Goal: Information Seeking & Learning: Learn about a topic

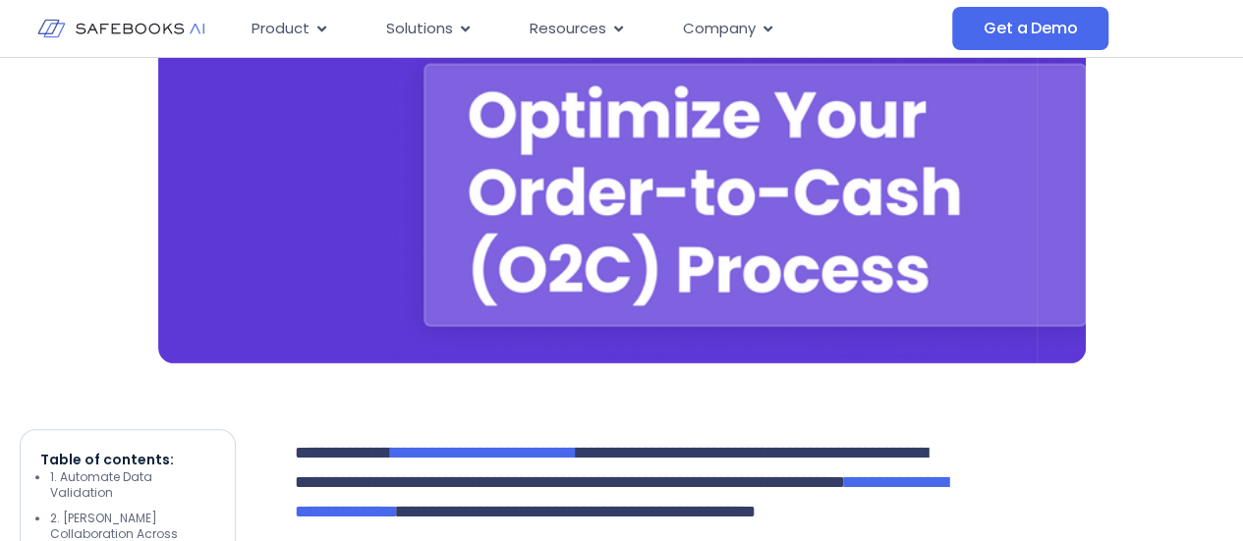
scroll to position [884, 0]
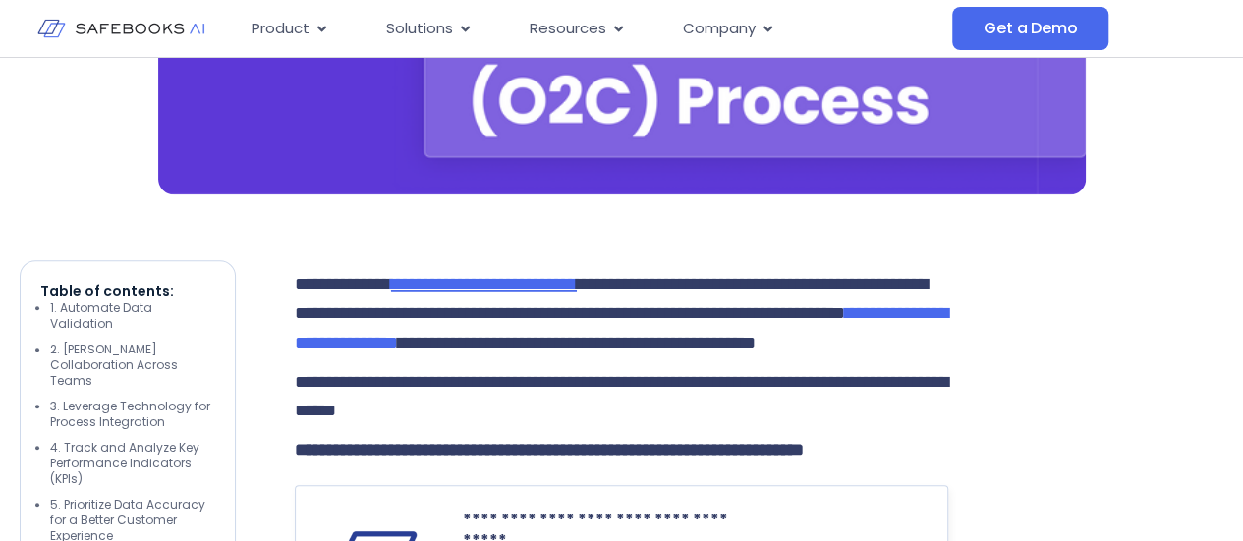
click at [512, 287] on span "**********" at bounding box center [484, 284] width 186 height 18
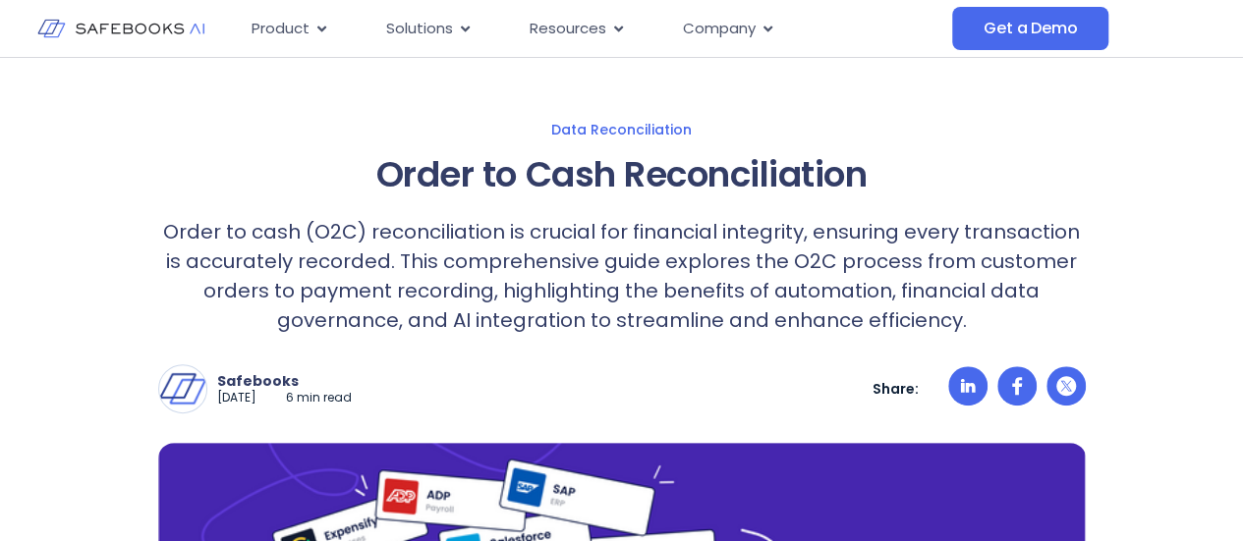
scroll to position [197, 0]
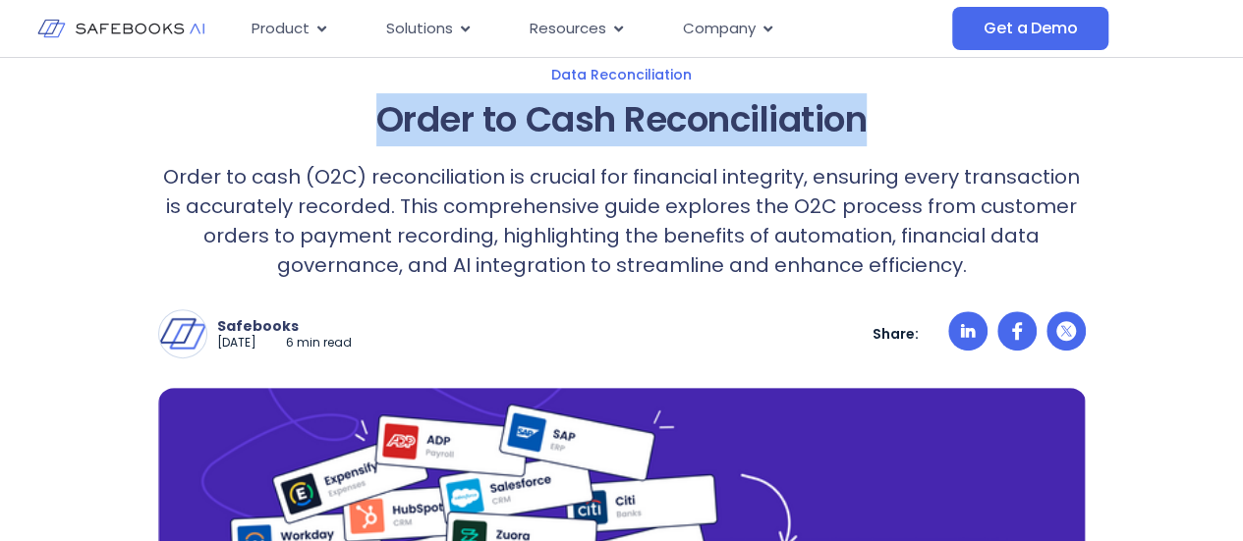
drag, startPoint x: 377, startPoint y: 113, endPoint x: 866, endPoint y: 119, distance: 488.4
click at [866, 119] on h1 "Order to Cash Reconciliation" at bounding box center [622, 119] width 928 height 53
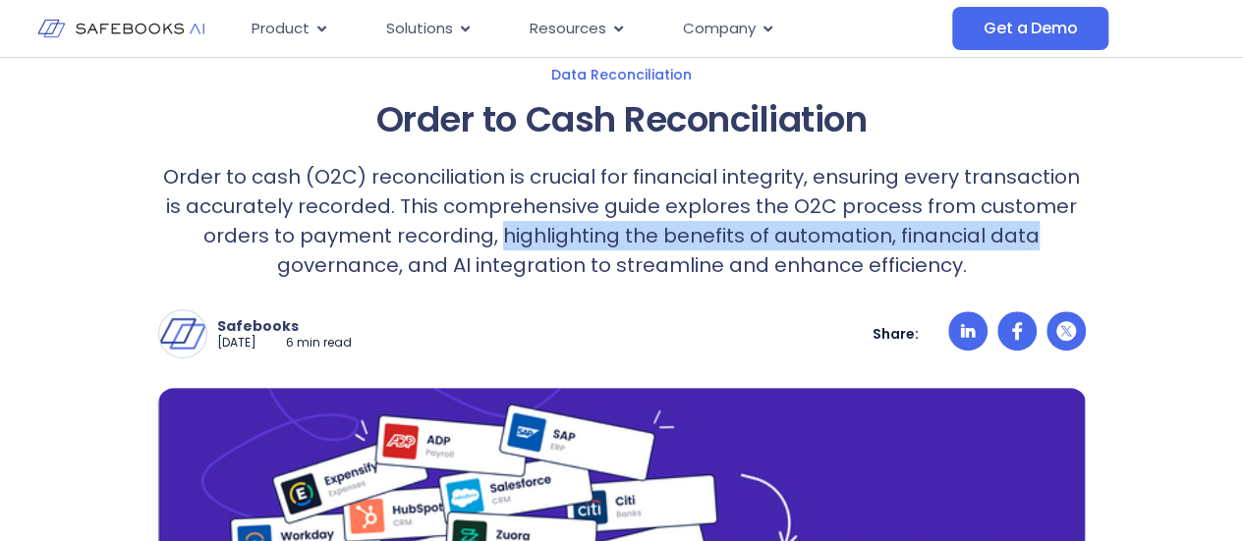
drag, startPoint x: 506, startPoint y: 225, endPoint x: 1033, endPoint y: 242, distance: 526.9
click at [1036, 237] on p "Order to cash (O2C) reconciliation is crucial for financial integrity, ensuring…" at bounding box center [622, 221] width 928 height 118
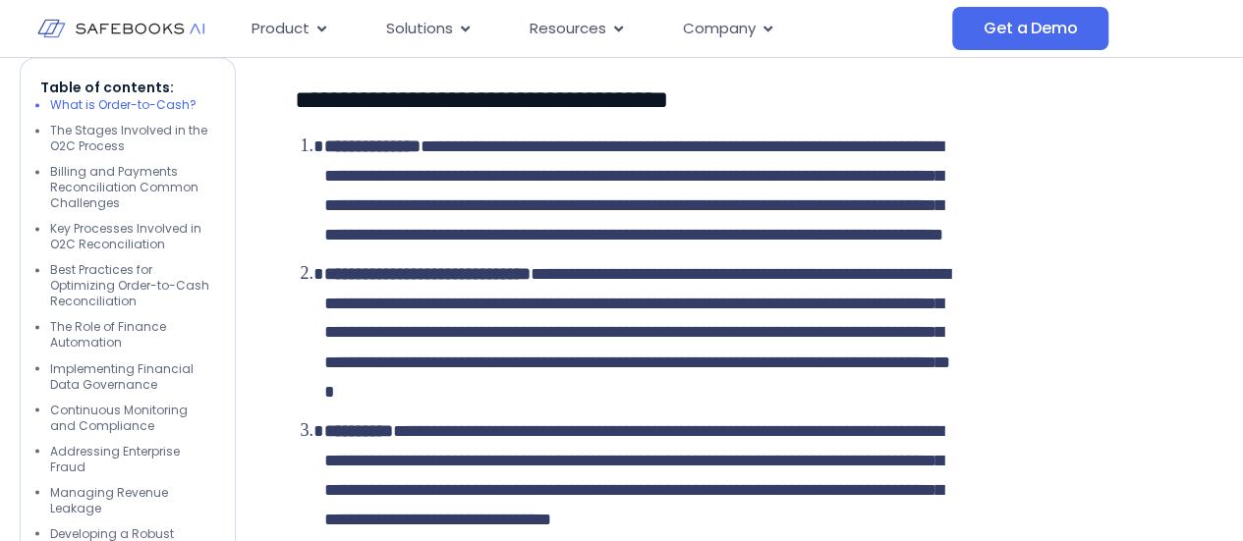
scroll to position [1572, 0]
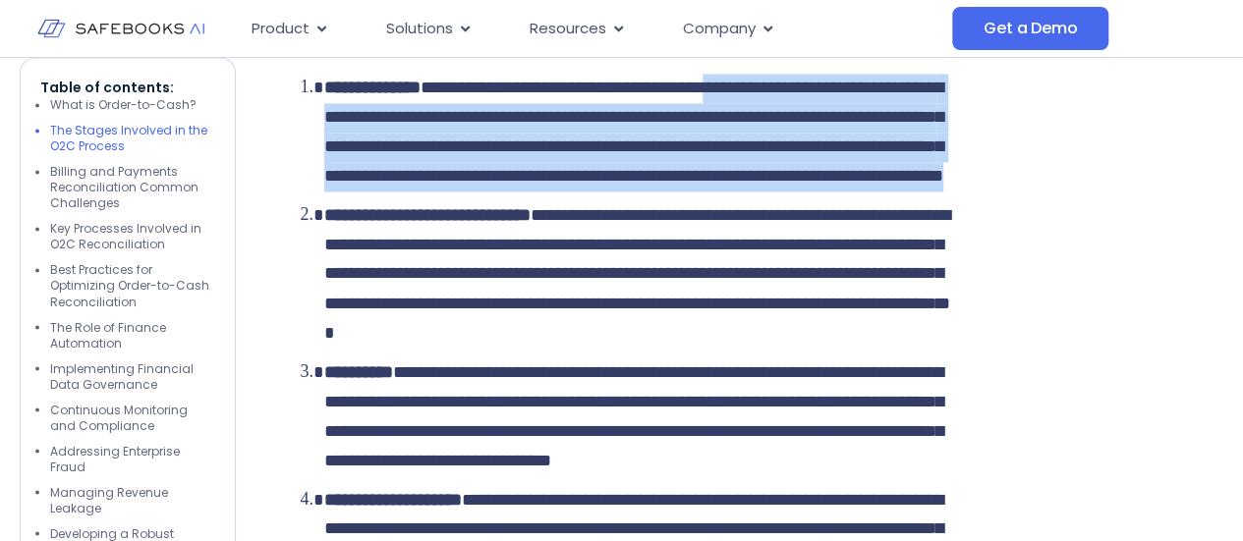
drag, startPoint x: 702, startPoint y: 209, endPoint x: 928, endPoint y: 344, distance: 263.9
click at [928, 192] on p "**********" at bounding box center [636, 133] width 624 height 118
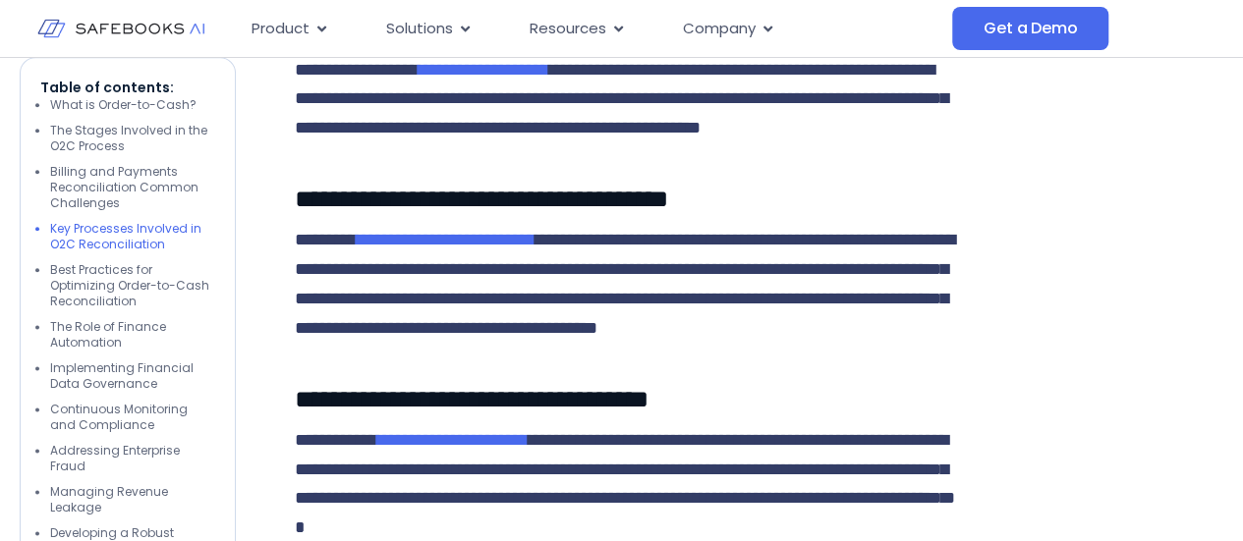
scroll to position [4913, 0]
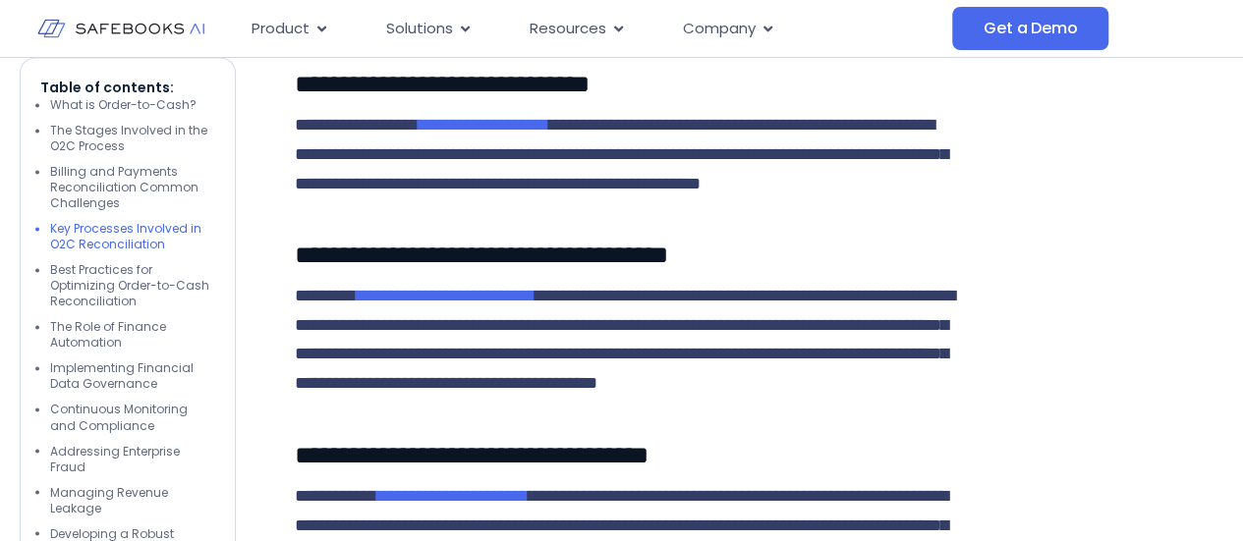
scroll to position [5207, 0]
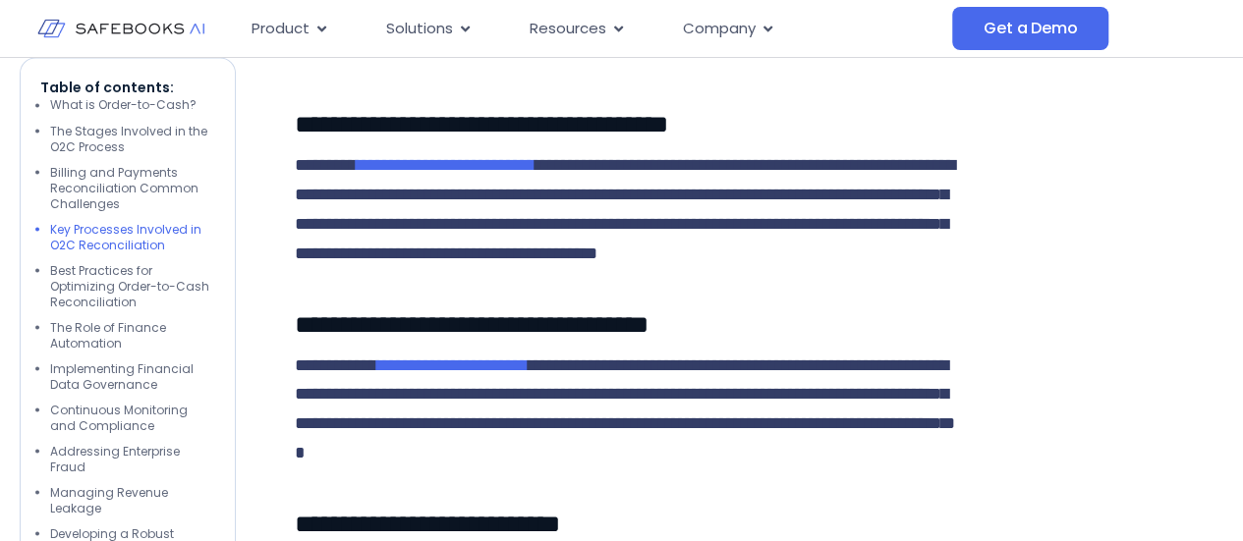
scroll to position [5502, 0]
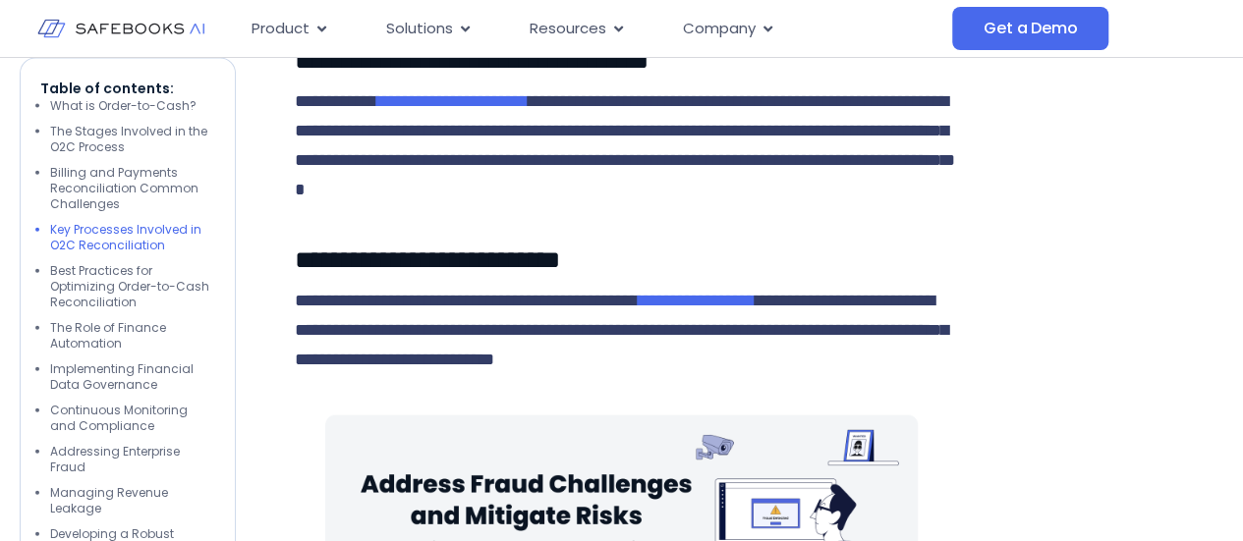
scroll to position [5917, 0]
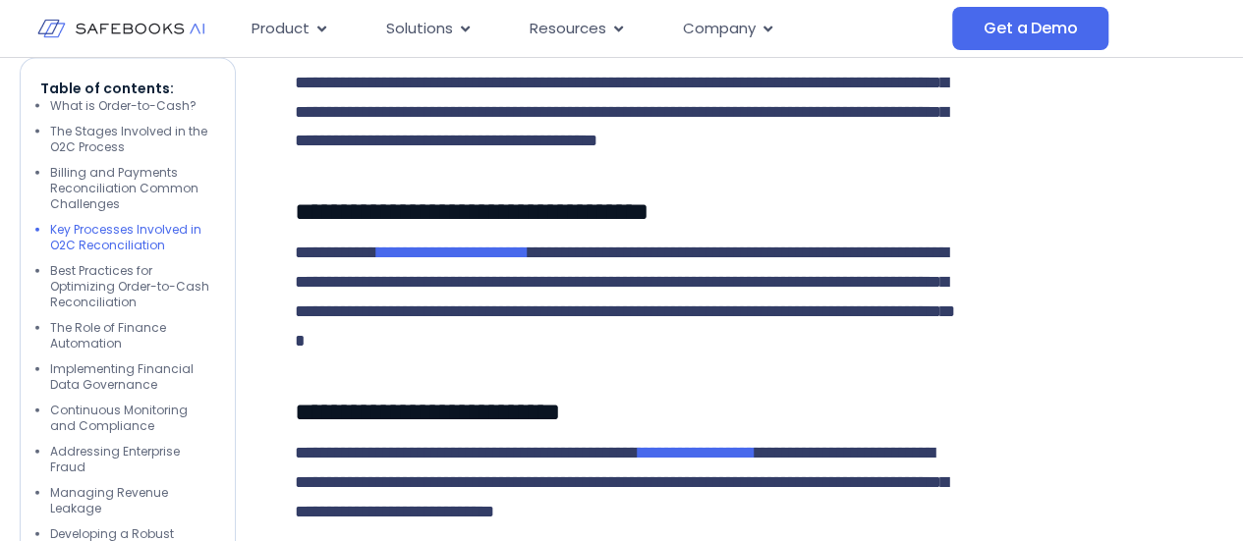
scroll to position [6073, 0]
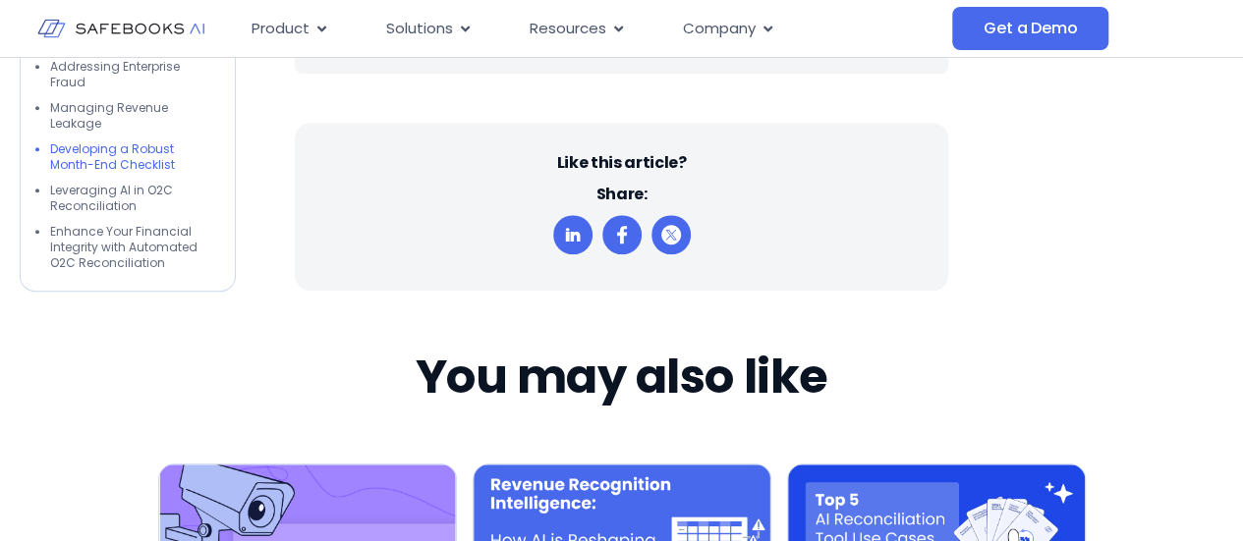
scroll to position [8158, 0]
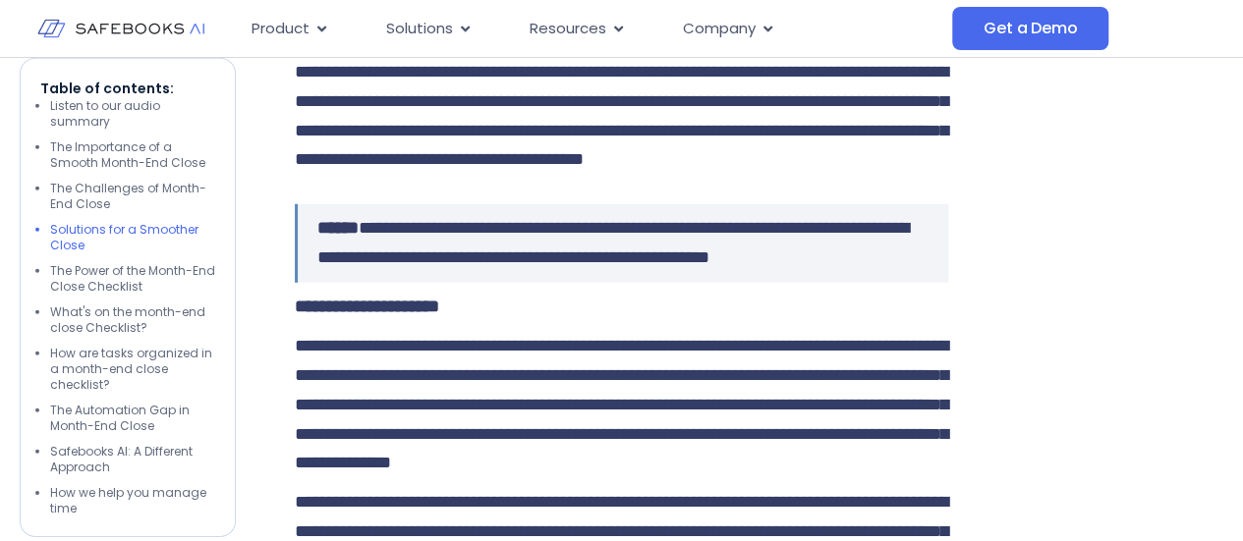
scroll to position [2849, 0]
